Goal: Transaction & Acquisition: Obtain resource

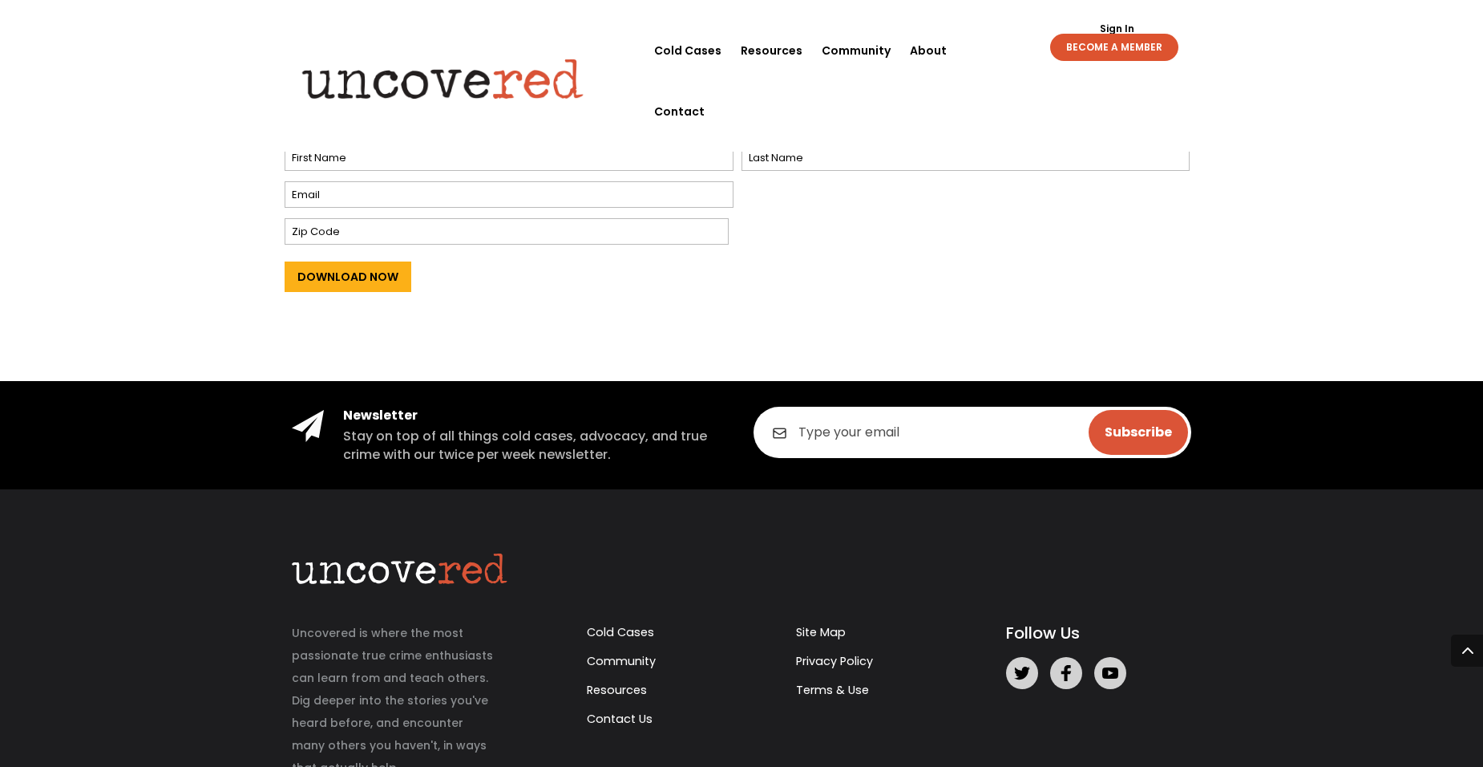
scroll to position [641, 0]
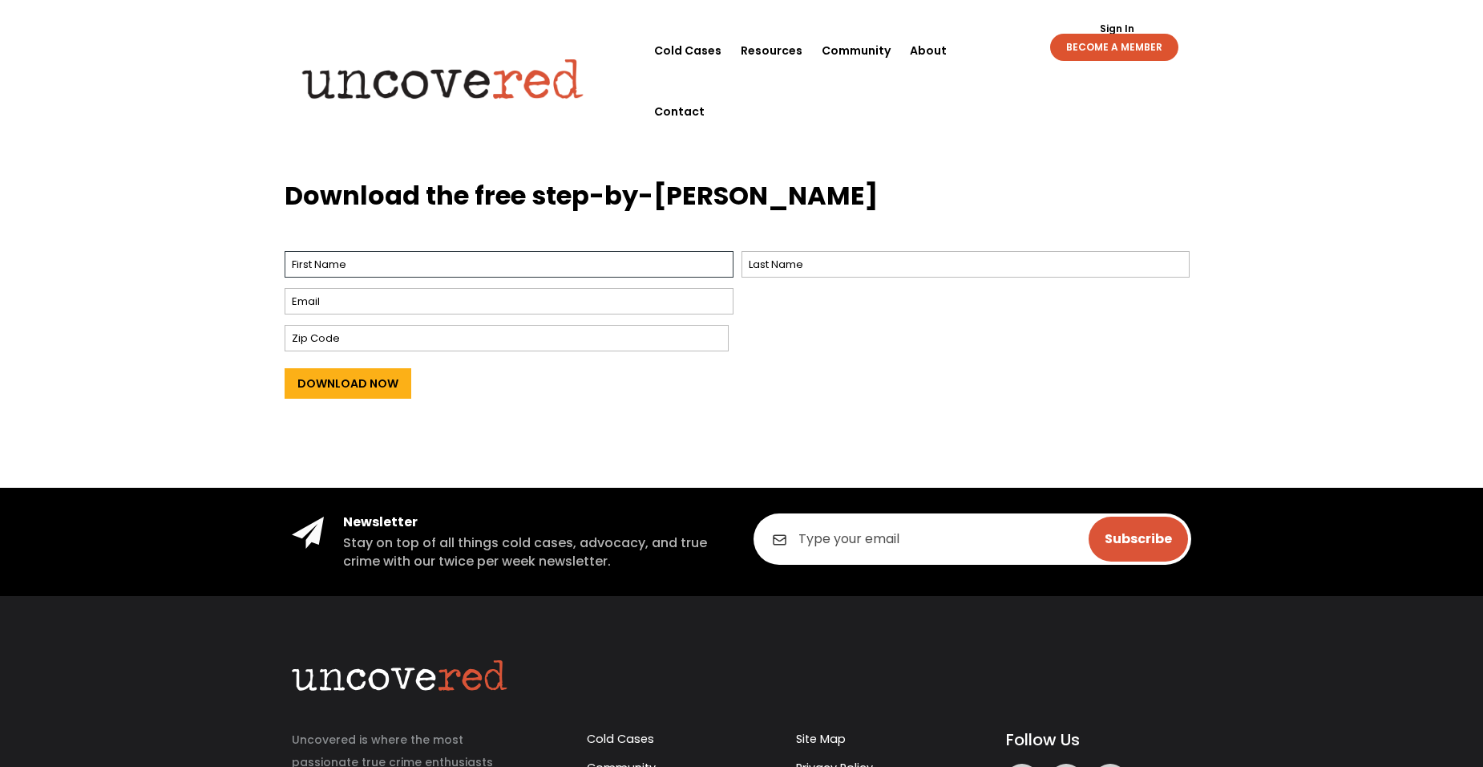
click at [548, 260] on input "First" at bounding box center [509, 264] width 449 height 26
type input "[PERSON_NAME]"
type input "[EMAIL_ADDRESS][DOMAIN_NAME]"
click at [519, 345] on input "Zip Code" at bounding box center [507, 338] width 444 height 26
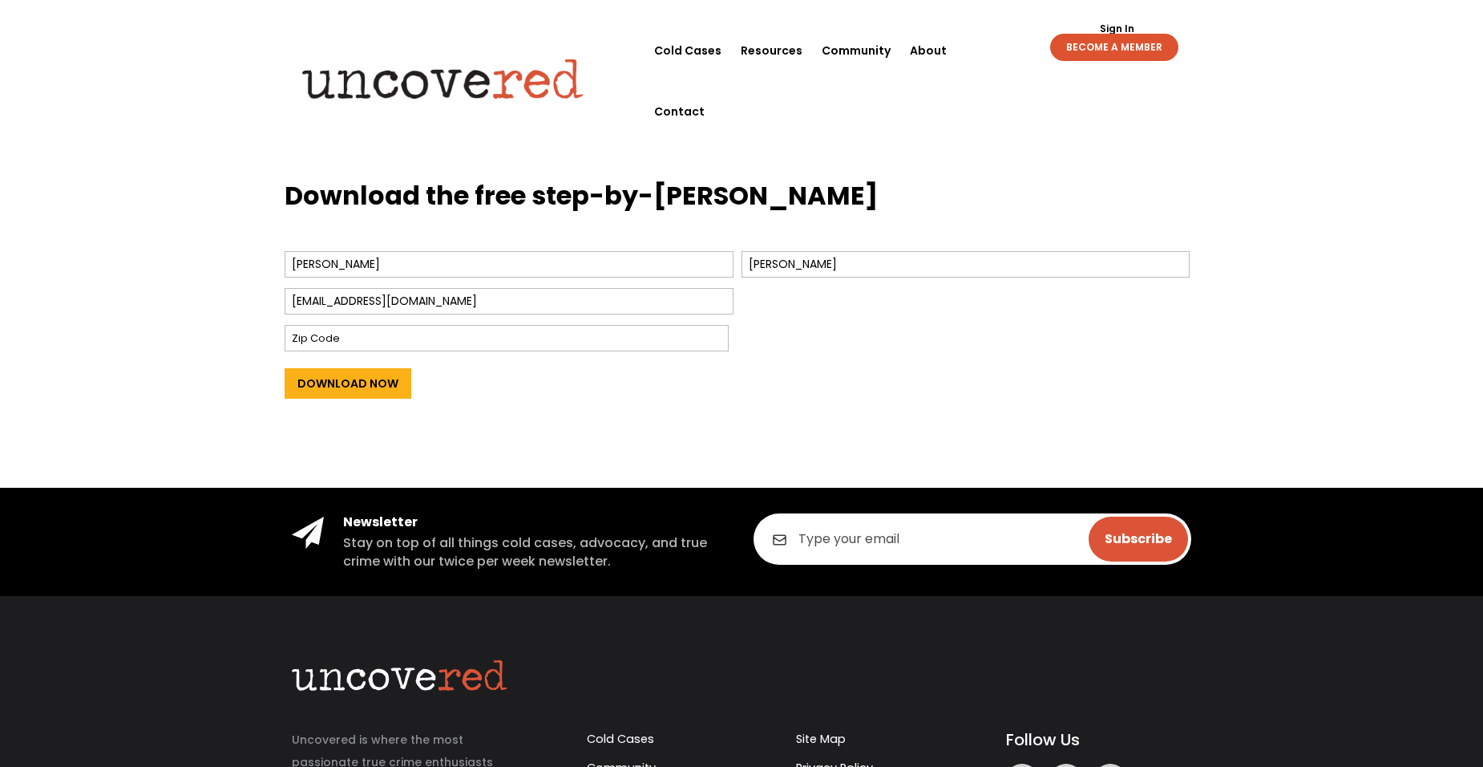
drag, startPoint x: 582, startPoint y: 312, endPoint x: 269, endPoint y: 274, distance: 315.8
click at [269, 274] on div "Download the free step-by-[PERSON_NAME] Name * Ronan First Ronan Last Email * […" at bounding box center [741, 322] width 1483 height 332
type input "[EMAIL_ADDRESS][DOMAIN_NAME]"
click at [374, 342] on input "Zip Code" at bounding box center [507, 338] width 444 height 26
type input "32086"
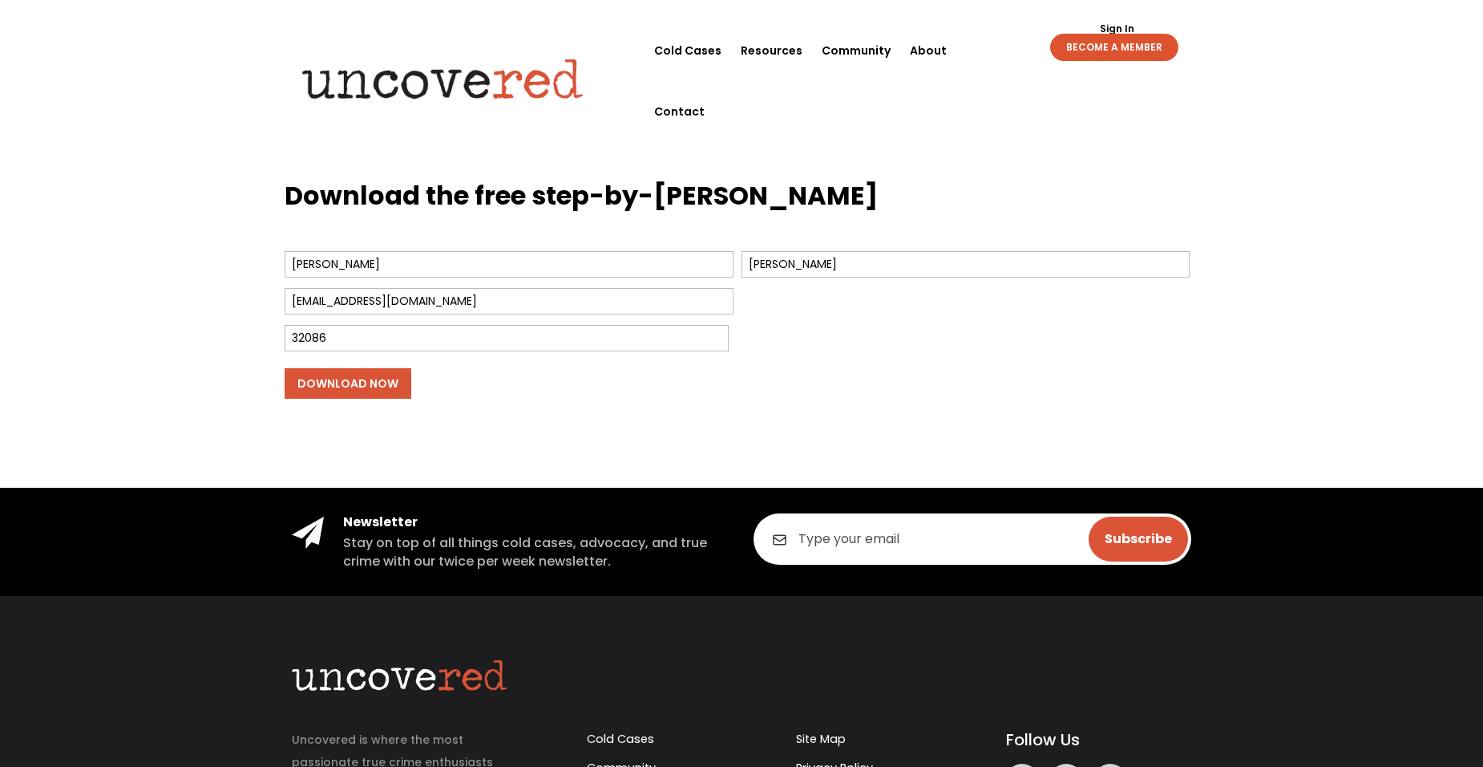
click at [343, 390] on input "Download Now" at bounding box center [348, 383] width 127 height 30
click at [363, 390] on input "Download Now" at bounding box center [348, 383] width 127 height 30
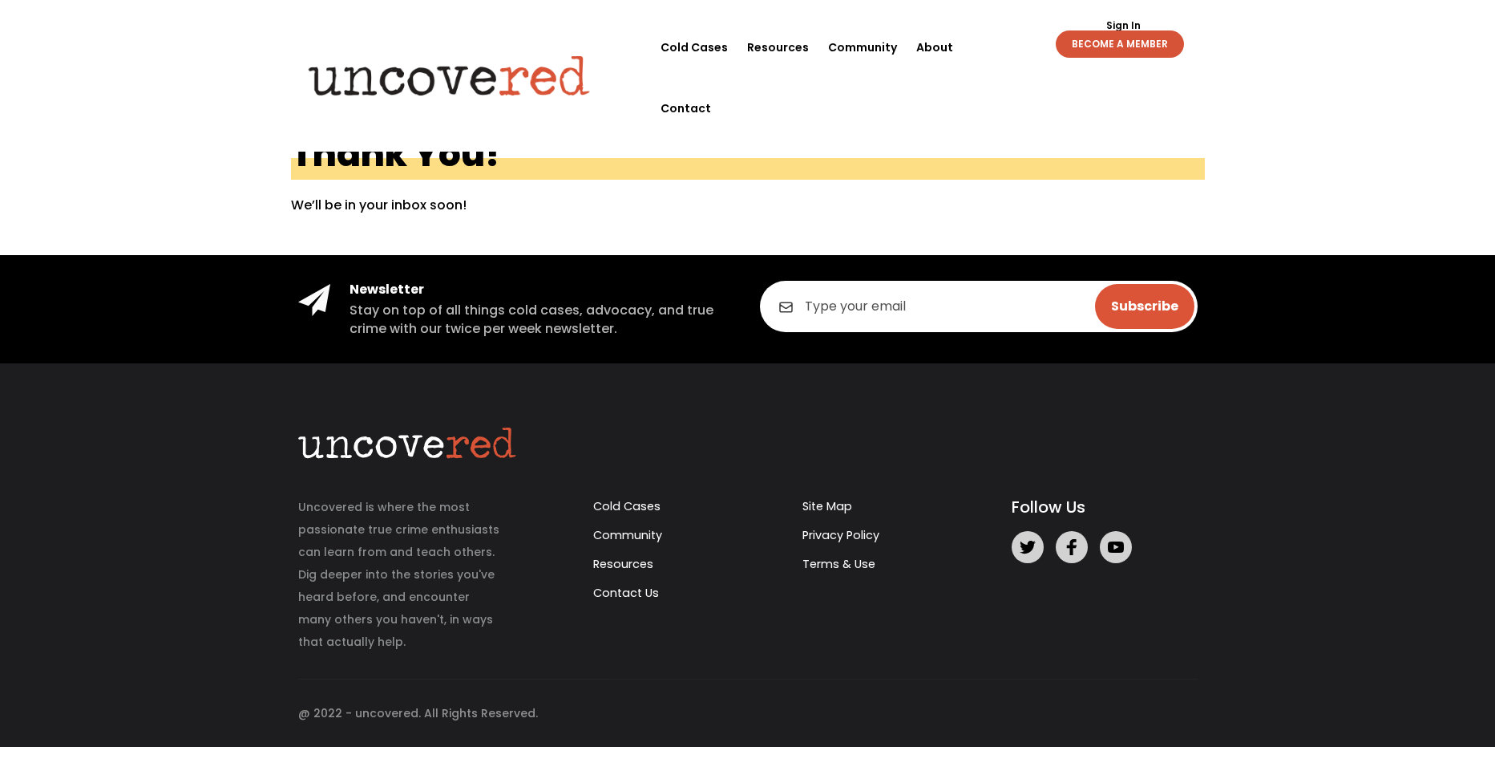
click at [1131, 42] on link "BECOME A MEMBER" at bounding box center [1120, 43] width 128 height 27
